Goal: Use online tool/utility: Utilize a website feature to perform a specific function

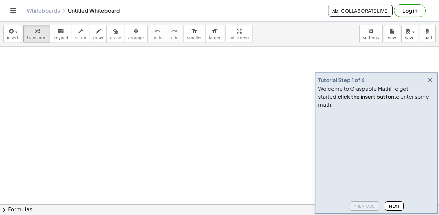
click at [427, 84] on icon "button" at bounding box center [430, 80] width 8 height 8
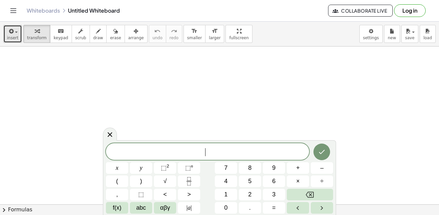
click at [13, 30] on icon "button" at bounding box center [11, 31] width 6 height 8
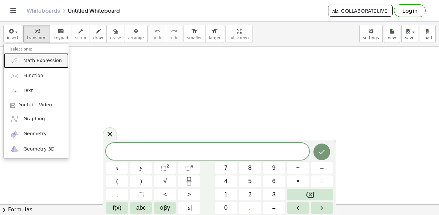
click at [31, 65] on link "Math Expression" at bounding box center [36, 60] width 65 height 15
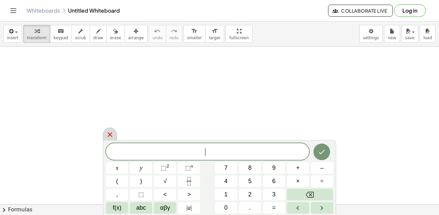
click at [108, 132] on icon at bounding box center [110, 135] width 8 height 8
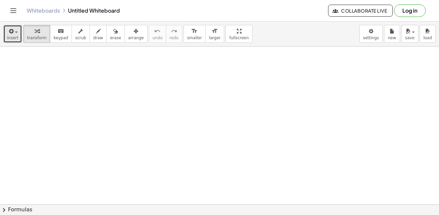
click at [17, 37] on button "insert" at bounding box center [12, 34] width 19 height 18
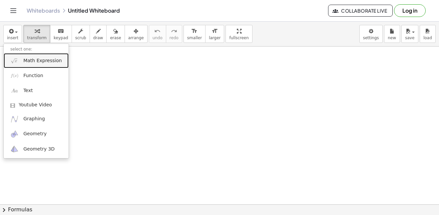
click at [34, 61] on span "Math Expression" at bounding box center [42, 61] width 38 height 7
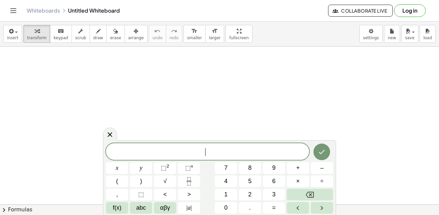
click at [203, 164] on div "​ x y ⬚ 2 ⬚ n 7 8 9 + – ( ) √ 4 5 6 × ÷ , ⬚ < > 1 2 3 f(x) abc αβγ | a | 0 . =" at bounding box center [219, 178] width 227 height 71
click at [317, 170] on button "–" at bounding box center [321, 168] width 22 height 12
click at [191, 208] on span "|" at bounding box center [190, 208] width 1 height 7
click at [189, 207] on span "| a |" at bounding box center [188, 208] width 5 height 9
click at [190, 181] on icon "Fraction" at bounding box center [189, 181] width 8 height 8
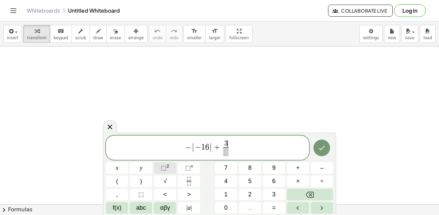
click at [167, 167] on sup "2" at bounding box center [167, 166] width 3 height 5
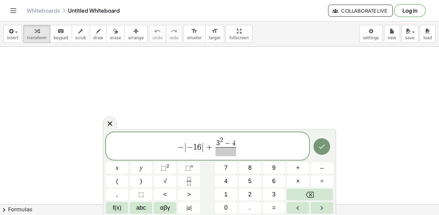
click at [216, 141] on span "3" at bounding box center [218, 143] width 4 height 7
click at [122, 179] on button "(" at bounding box center [117, 182] width 22 height 12
click at [237, 143] on span ")" at bounding box center [237, 141] width 4 height 12
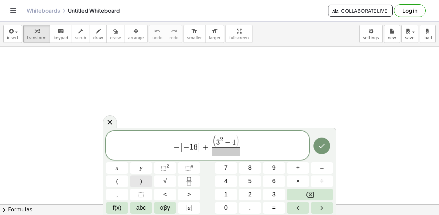
click at [137, 181] on button ")" at bounding box center [141, 182] width 22 height 12
click at [232, 151] on span at bounding box center [226, 151] width 28 height 9
click at [318, 145] on icon "Done" at bounding box center [321, 146] width 8 height 8
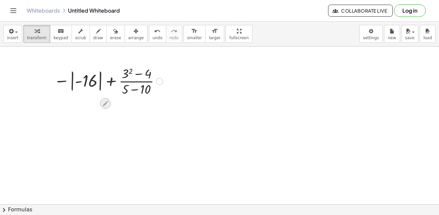
click at [104, 101] on icon at bounding box center [105, 103] width 7 height 7
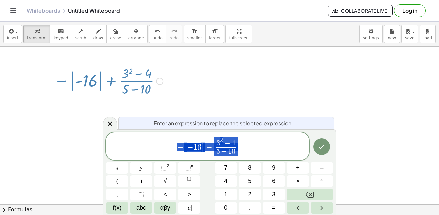
click at [283, 145] on span "− | − 1 6 | + 3 2 − 4 5 − 1 0 ​" at bounding box center [207, 146] width 203 height 21
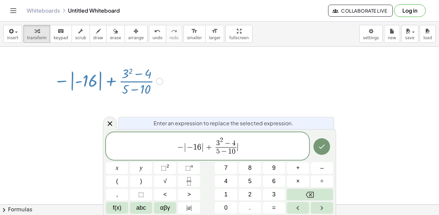
click at [227, 142] on span "−" at bounding box center [227, 143] width 9 height 7
click at [235, 143] on span "3 2 ​ − 4" at bounding box center [225, 142] width 21 height 10
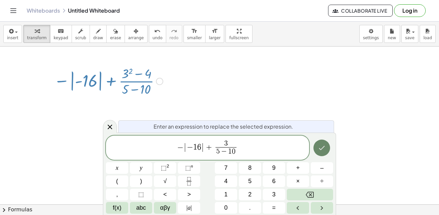
click at [318, 149] on icon "Done" at bounding box center [321, 148] width 8 height 8
click at [324, 151] on icon "Done" at bounding box center [321, 148] width 8 height 8
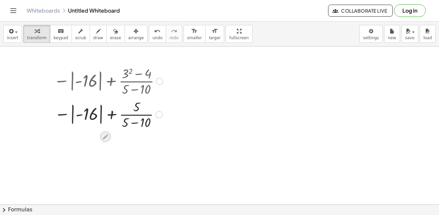
click at [103, 133] on icon at bounding box center [105, 136] width 7 height 7
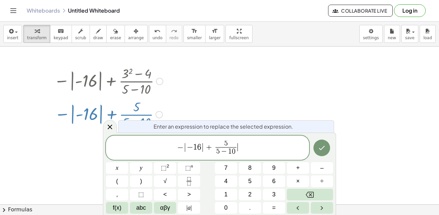
click at [250, 144] on span "− | − 1 6 | + 5 5 − 1 0 ​ ​" at bounding box center [207, 149] width 203 height 18
click at [233, 153] on span "0" at bounding box center [234, 151] width 4 height 7
click at [321, 146] on icon "Done" at bounding box center [321, 148] width 8 height 8
click at [310, 151] on div "− | − 1 6 | + 5 − 5 ​ ​ x y ⬚ 2 ⬚ n 7 8 9 + – ( ) √ 4 5 6 × ÷ , ⬚ < > 1 2 3 f(x…" at bounding box center [219, 175] width 227 height 79
click at [315, 150] on button "Done" at bounding box center [321, 148] width 17 height 17
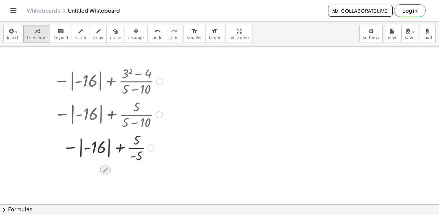
click at [108, 171] on icon at bounding box center [105, 170] width 7 height 7
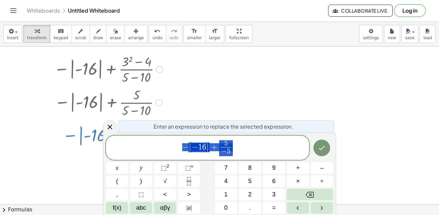
scroll to position [12, 0]
click at [225, 151] on span "−" at bounding box center [224, 151] width 6 height 7
click at [212, 146] on span "+" at bounding box center [214, 147] width 10 height 8
click at [317, 150] on icon "Done" at bounding box center [321, 148] width 8 height 8
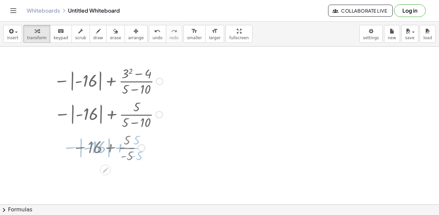
scroll to position [0, 0]
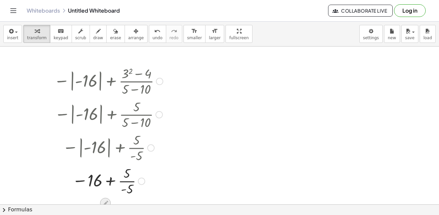
click at [106, 201] on icon at bounding box center [105, 203] width 7 height 7
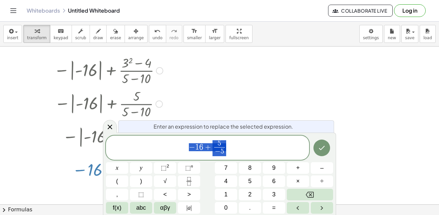
scroll to position [12, 0]
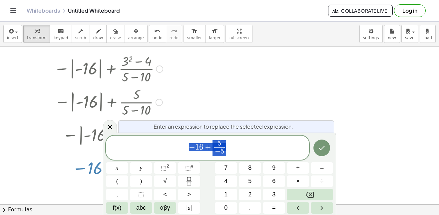
click at [254, 144] on span "− 1 6 + 5 − 5 ​" at bounding box center [207, 149] width 203 height 18
